Goal: Task Accomplishment & Management: Complete application form

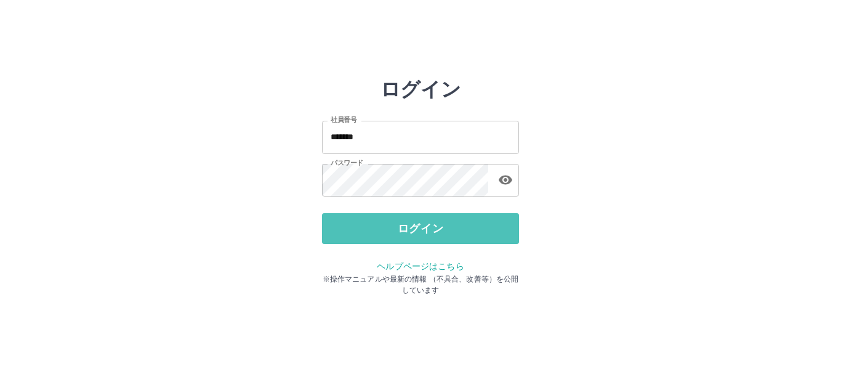
click at [428, 234] on button "ログイン" at bounding box center [420, 228] width 197 height 31
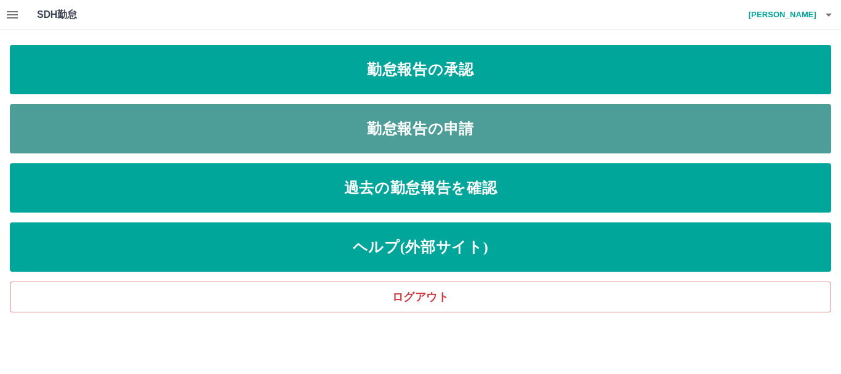
click at [424, 131] on link "勤怠報告の申請" at bounding box center [420, 128] width 821 height 49
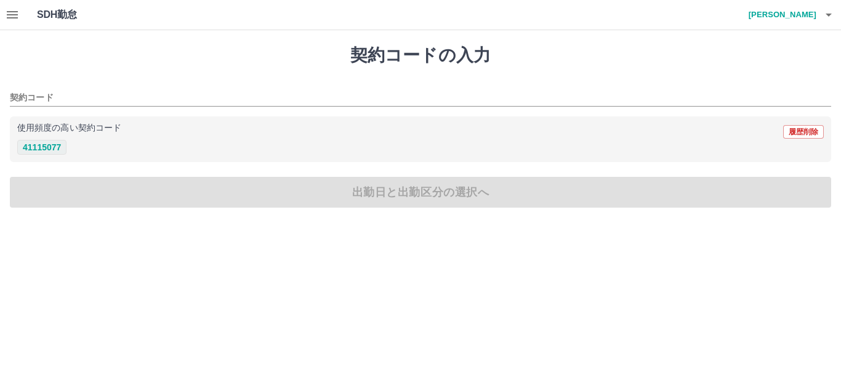
click at [42, 153] on button "41115077" at bounding box center [41, 147] width 49 height 15
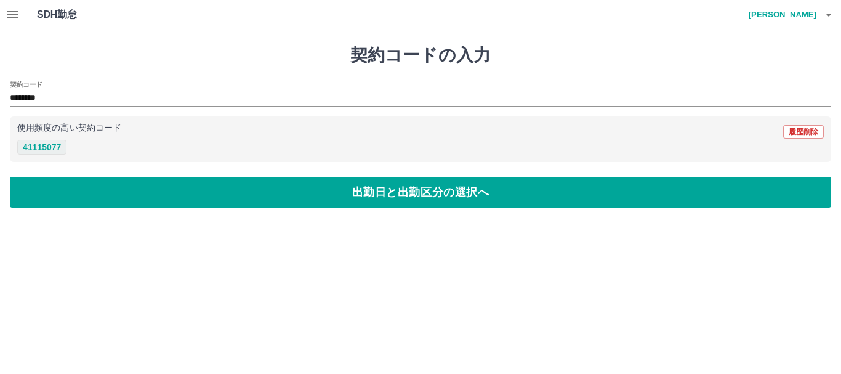
type input "********"
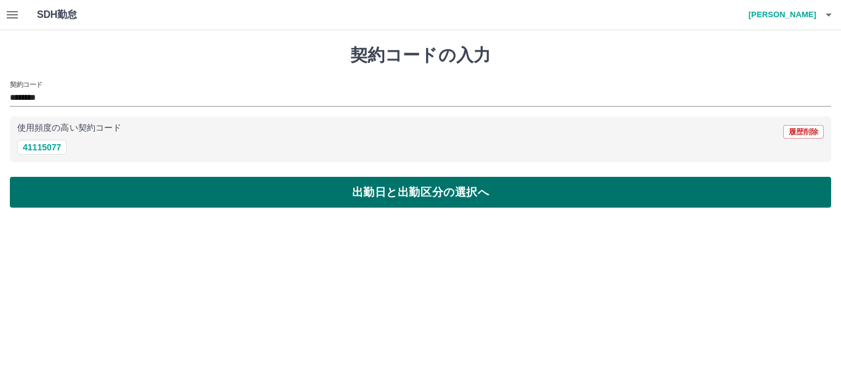
click at [324, 197] on button "出勤日と出勤区分の選択へ" at bounding box center [420, 192] width 821 height 31
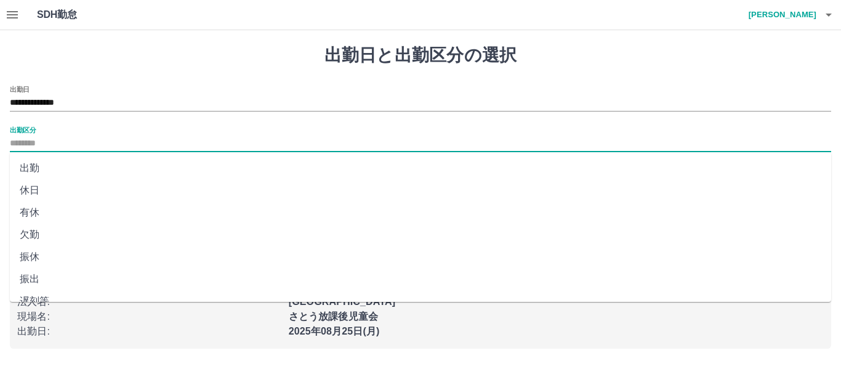
click at [41, 141] on input "出勤区分" at bounding box center [420, 143] width 821 height 15
click at [42, 165] on li "出勤" at bounding box center [420, 168] width 821 height 22
type input "**"
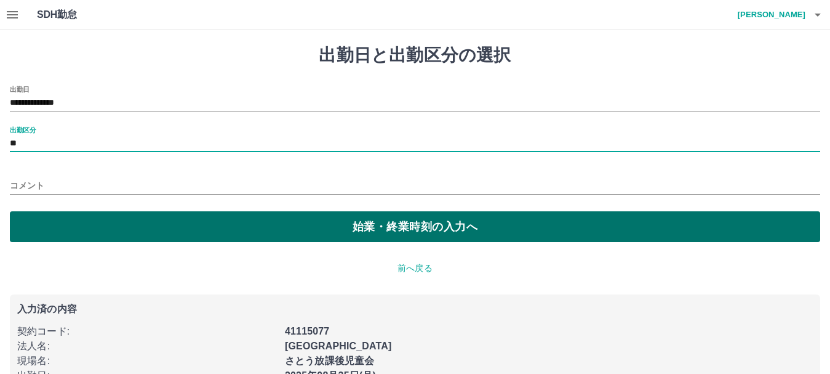
click at [341, 229] on button "始業・終業時刻の入力へ" at bounding box center [415, 226] width 811 height 31
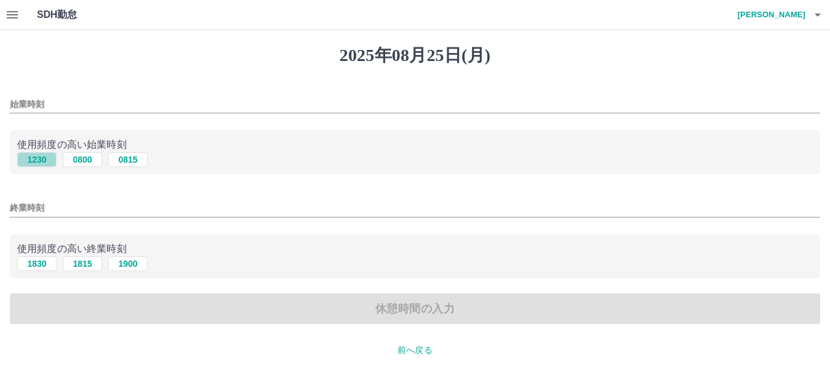
click at [34, 161] on button "1230" at bounding box center [36, 159] width 39 height 15
type input "****"
drag, startPoint x: 40, startPoint y: 266, endPoint x: 66, endPoint y: 273, distance: 27.5
click at [41, 266] on button "1830" at bounding box center [36, 263] width 39 height 15
type input "****"
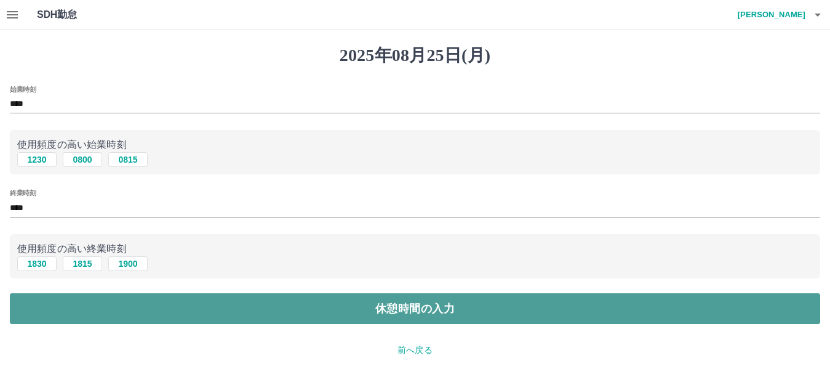
click at [392, 310] on button "休憩時間の入力" at bounding box center [415, 308] width 811 height 31
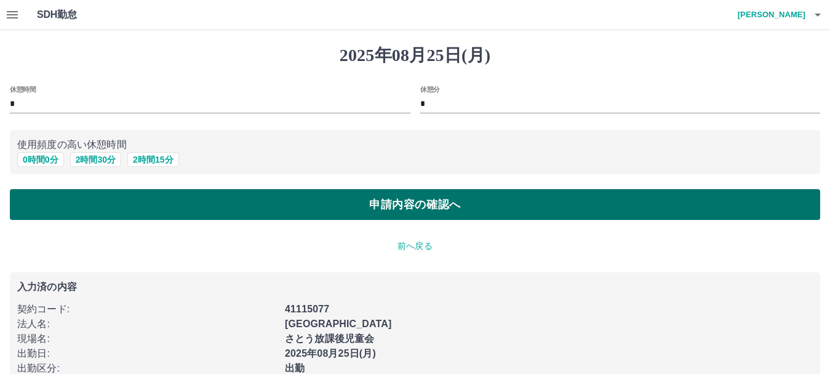
click at [271, 209] on button "申請内容の確認へ" at bounding box center [415, 204] width 811 height 31
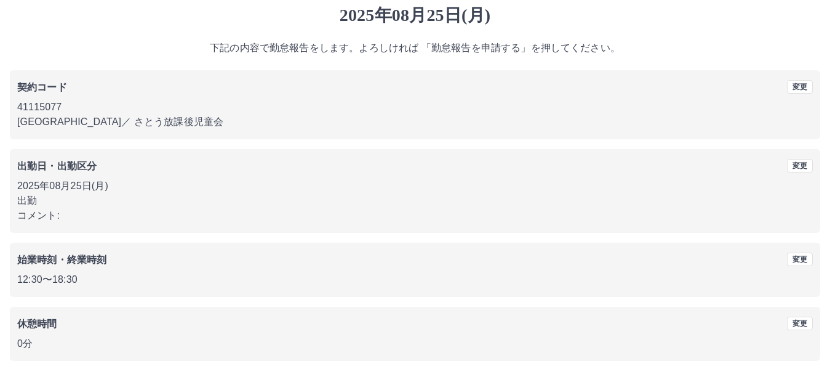
scroll to position [87, 0]
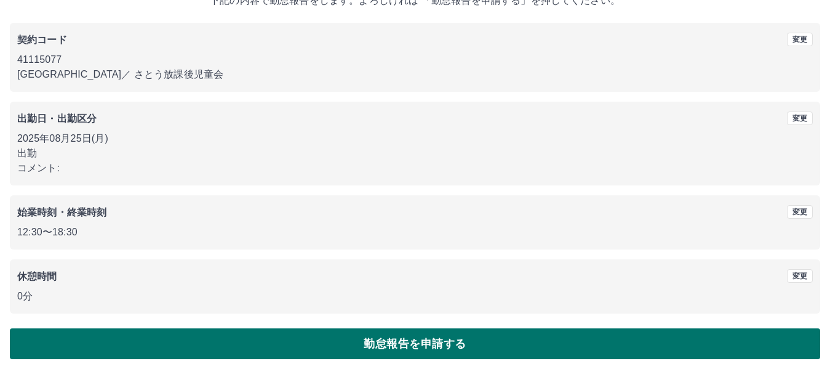
click at [320, 343] on button "勤怠報告を申請する" at bounding box center [415, 343] width 811 height 31
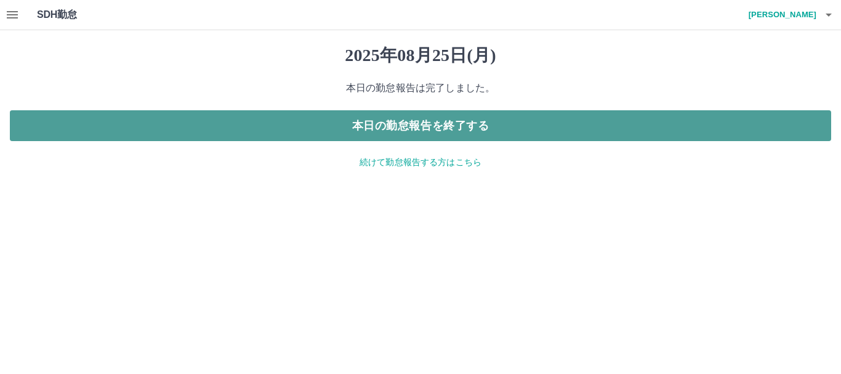
click at [435, 130] on button "本日の勤怠報告を終了する" at bounding box center [420, 125] width 821 height 31
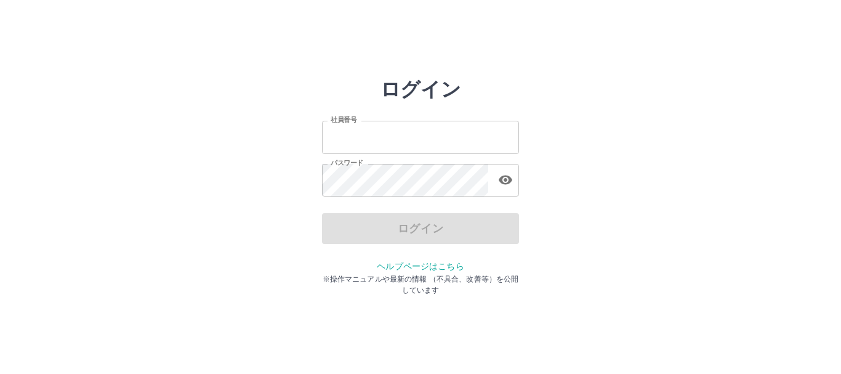
type input "*******"
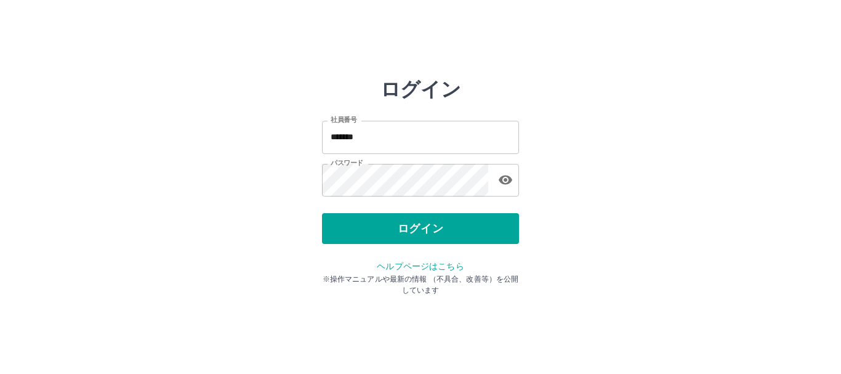
click at [425, 231] on div "ログイン" at bounding box center [420, 228] width 197 height 31
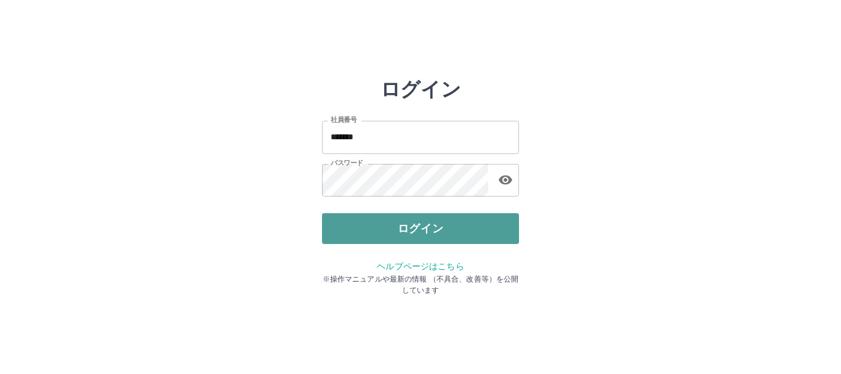
click at [425, 230] on button "ログイン" at bounding box center [420, 228] width 197 height 31
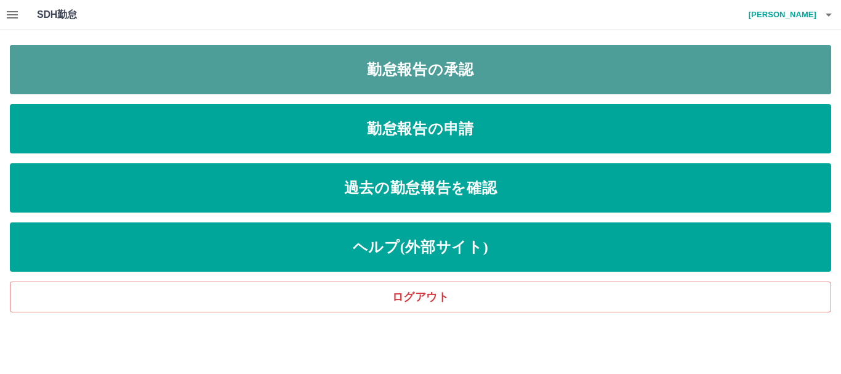
click at [448, 65] on link "勤怠報告の承認" at bounding box center [420, 69] width 821 height 49
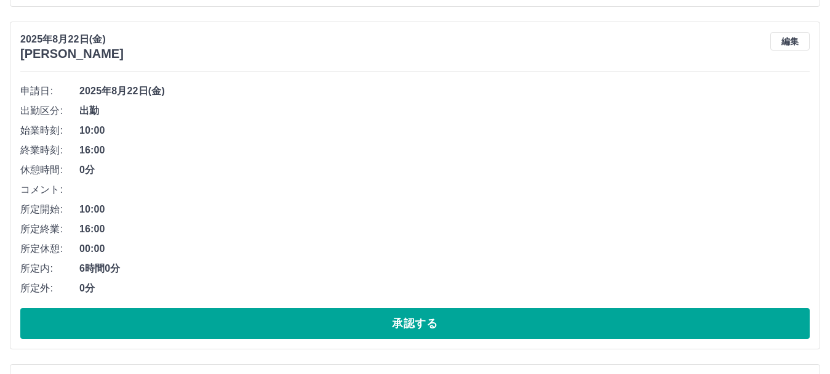
scroll to position [2524, 0]
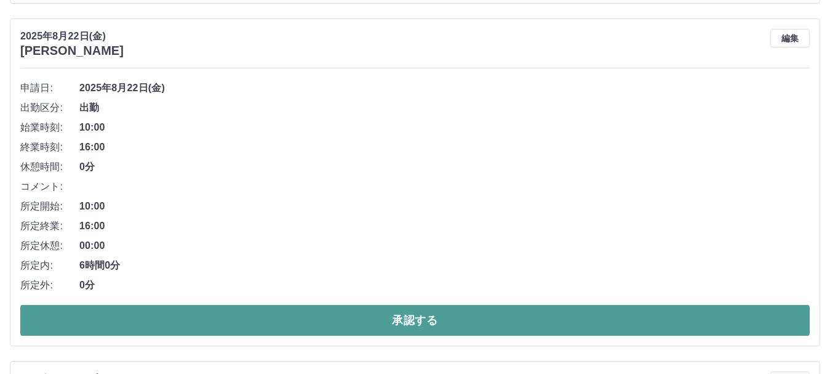
click at [379, 311] on button "承認する" at bounding box center [415, 320] width 790 height 31
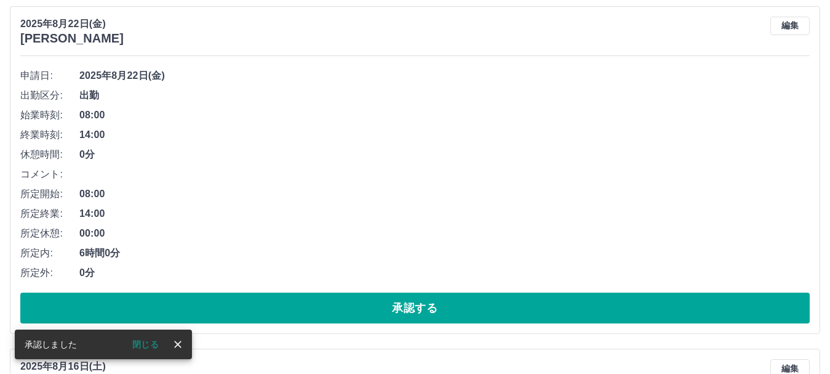
scroll to position [2216, 0]
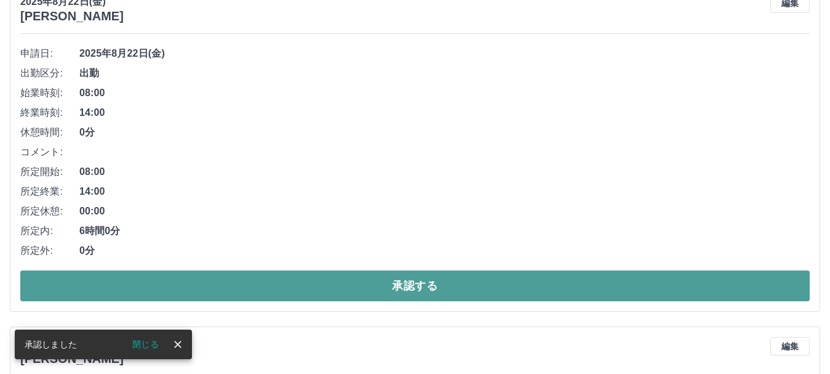
click at [383, 292] on button "承認する" at bounding box center [415, 285] width 790 height 31
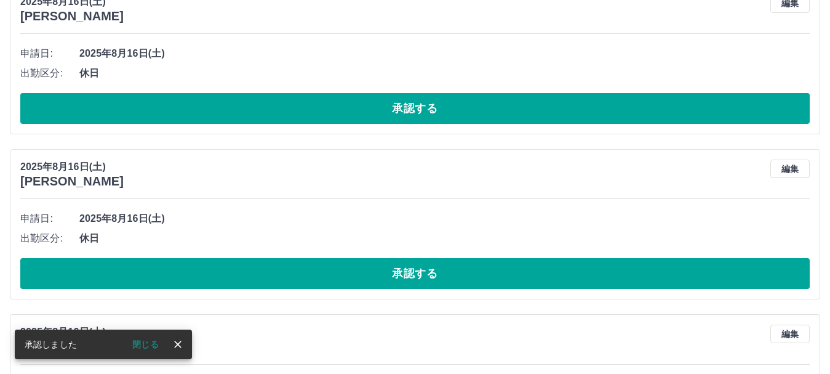
scroll to position [1874, 0]
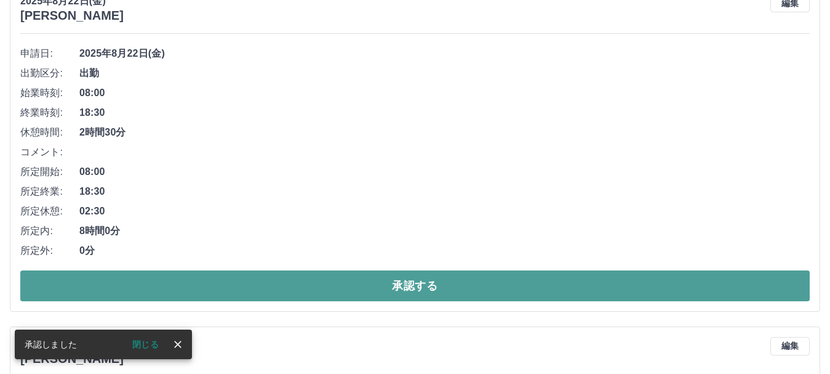
click at [384, 282] on button "承認する" at bounding box center [415, 285] width 790 height 31
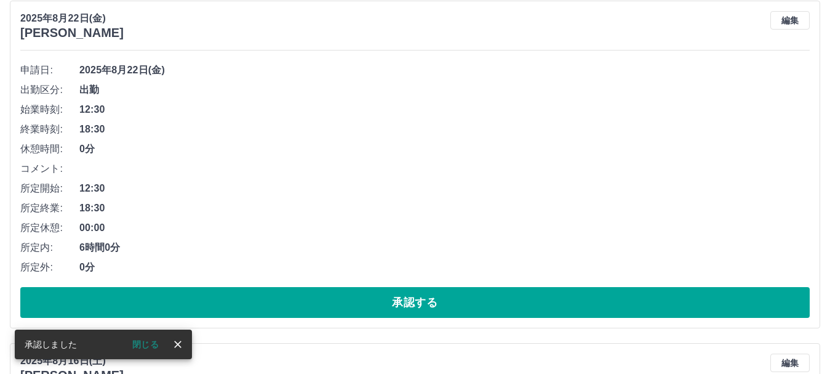
scroll to position [1531, 0]
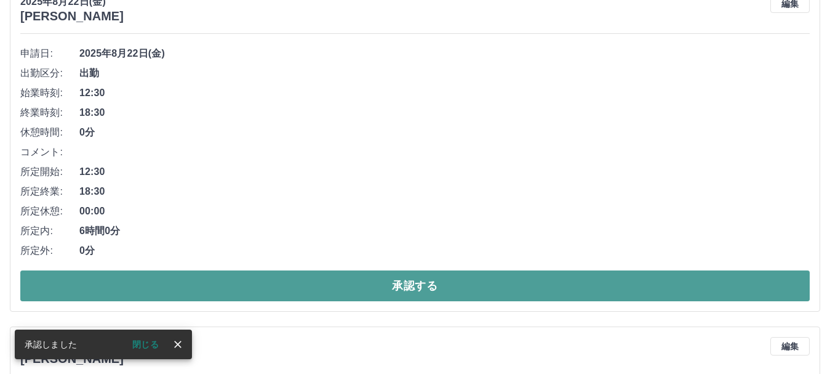
click at [410, 281] on button "承認する" at bounding box center [415, 285] width 790 height 31
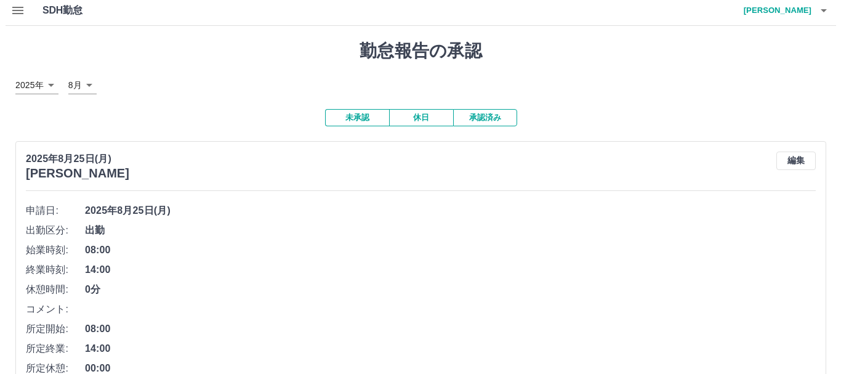
scroll to position [0, 0]
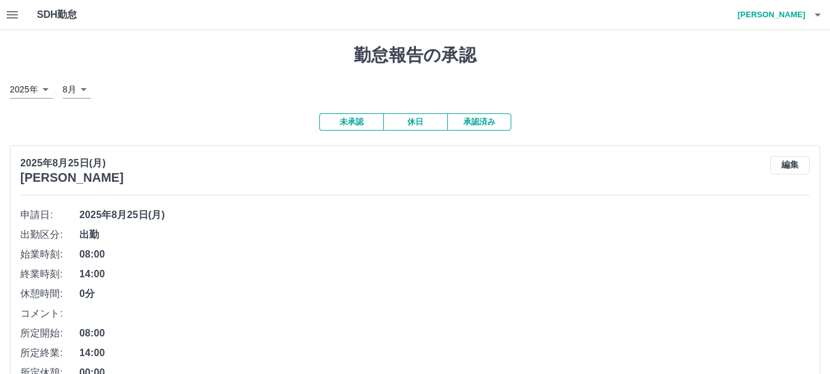
click at [408, 123] on button "休日" at bounding box center [416, 121] width 64 height 17
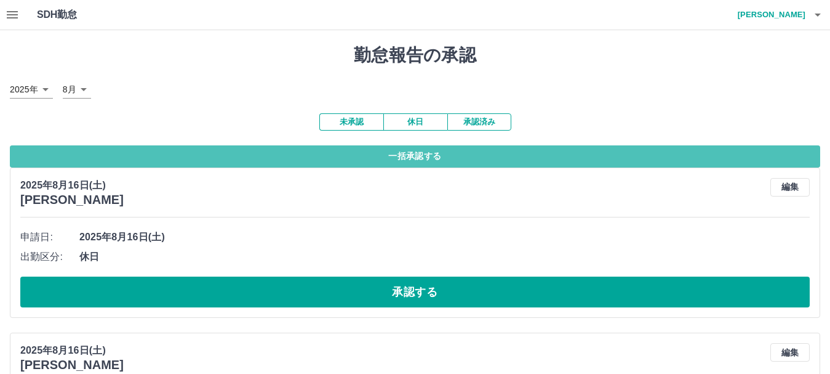
click at [438, 156] on button "一括承認する" at bounding box center [415, 156] width 811 height 22
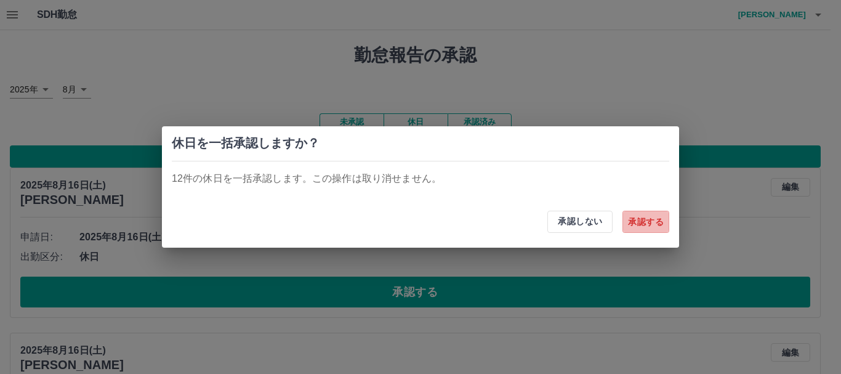
click at [648, 224] on button "承認する" at bounding box center [645, 222] width 47 height 22
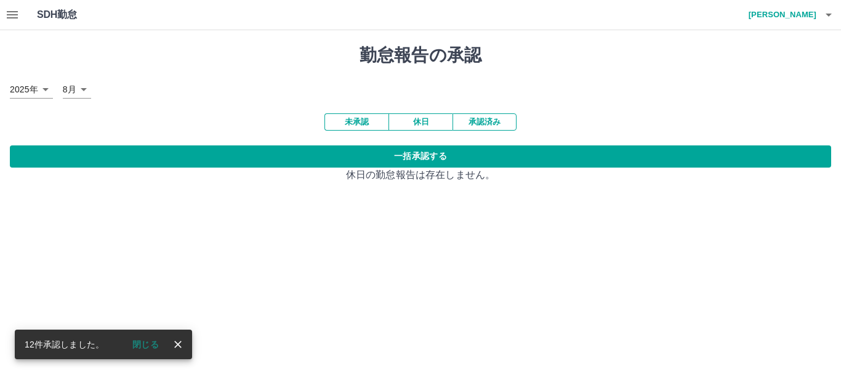
click at [829, 14] on icon "button" at bounding box center [829, 15] width 6 height 3
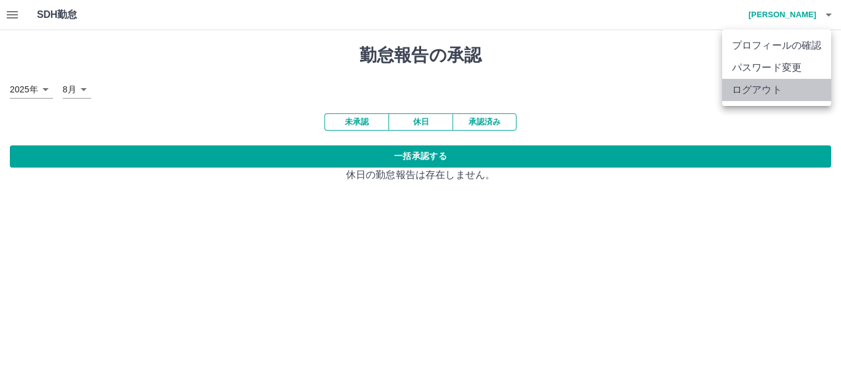
click at [778, 93] on li "ログアウト" at bounding box center [776, 90] width 109 height 22
